Goal: Find specific page/section: Find specific page/section

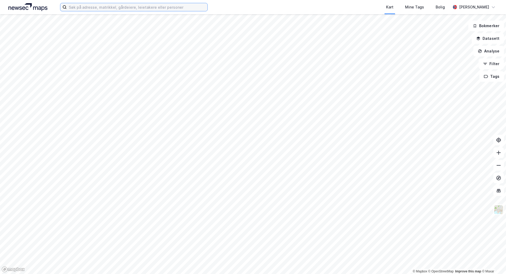
drag, startPoint x: 87, startPoint y: 10, endPoint x: 91, endPoint y: 4, distance: 6.8
click at [87, 10] on input at bounding box center [137, 7] width 141 height 8
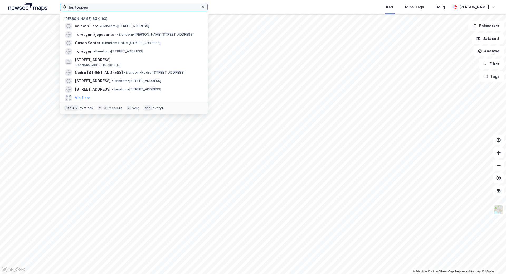
type input "liertoppen"
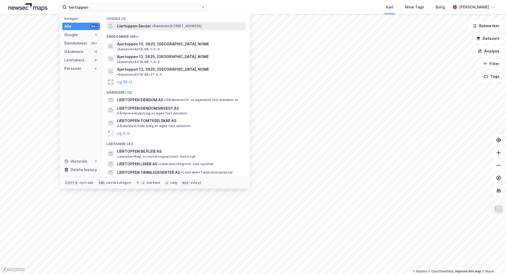
click at [150, 29] on div "Liertoppen Senter • Eiendom • [STREET_ADDRESS]" at bounding box center [181, 26] width 128 height 6
